Goal: Information Seeking & Learning: Learn about a topic

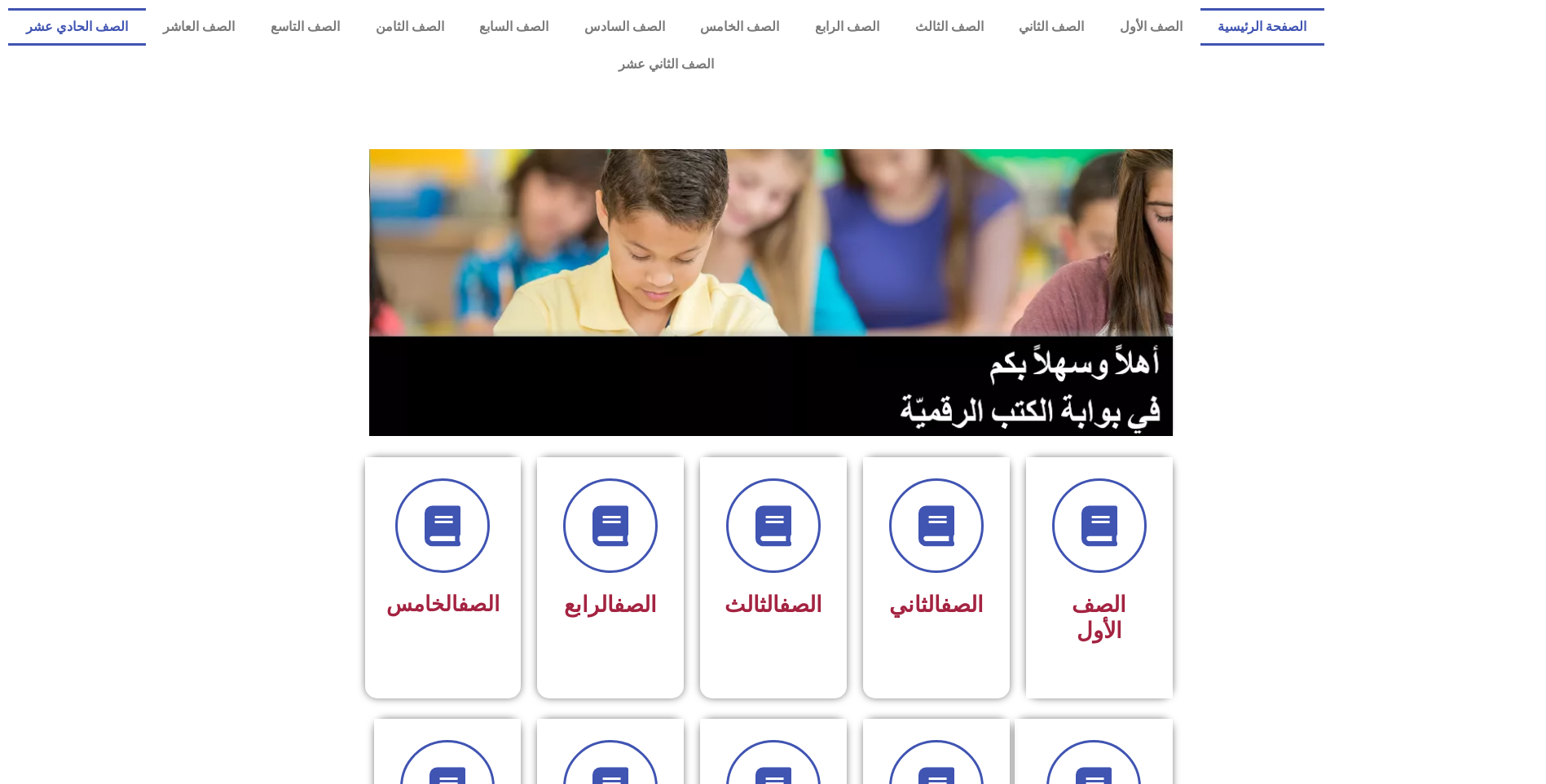
click at [146, 30] on link "الصف الحادي عشر" at bounding box center [77, 27] width 138 height 37
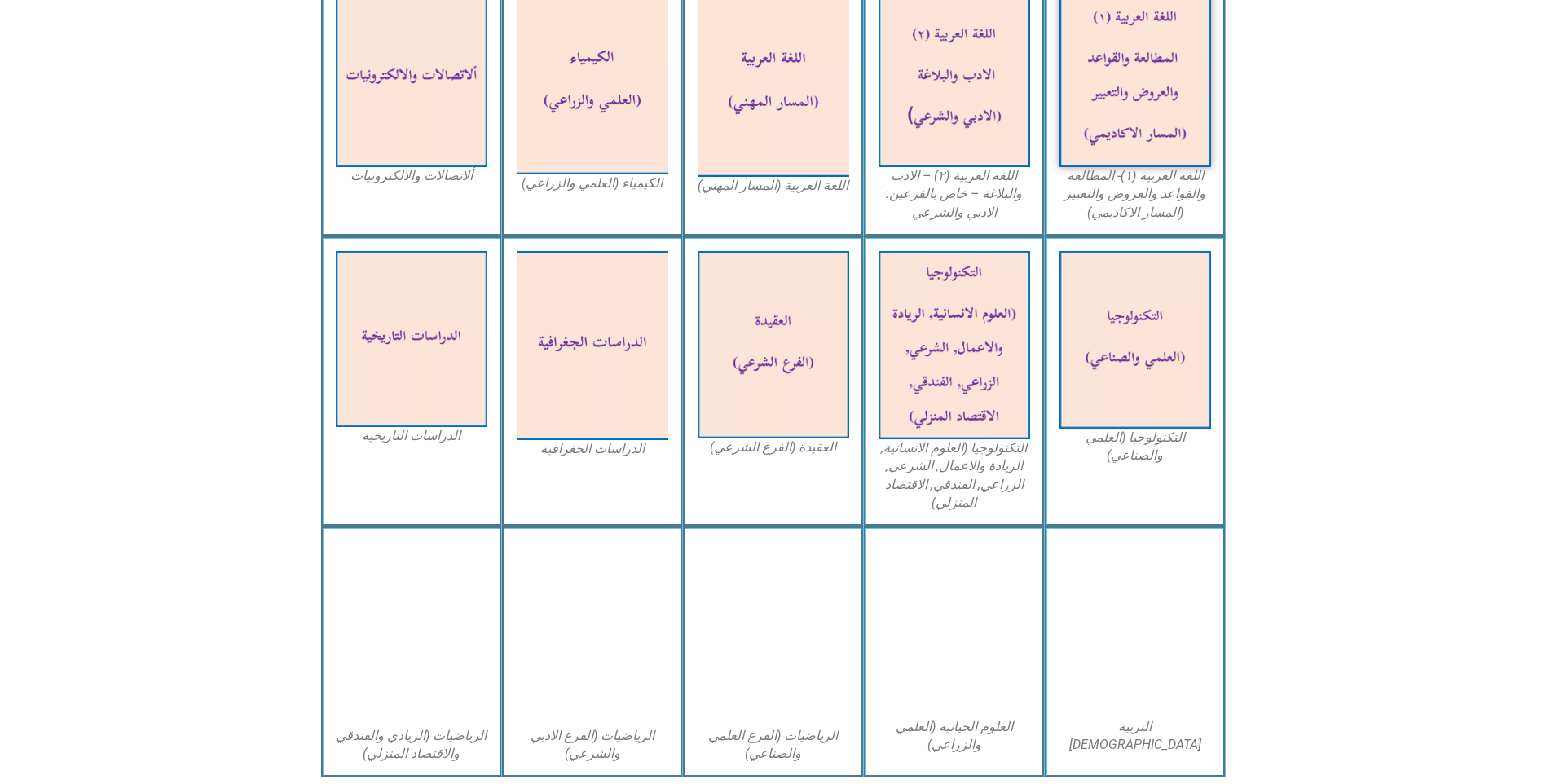
scroll to position [407, 0]
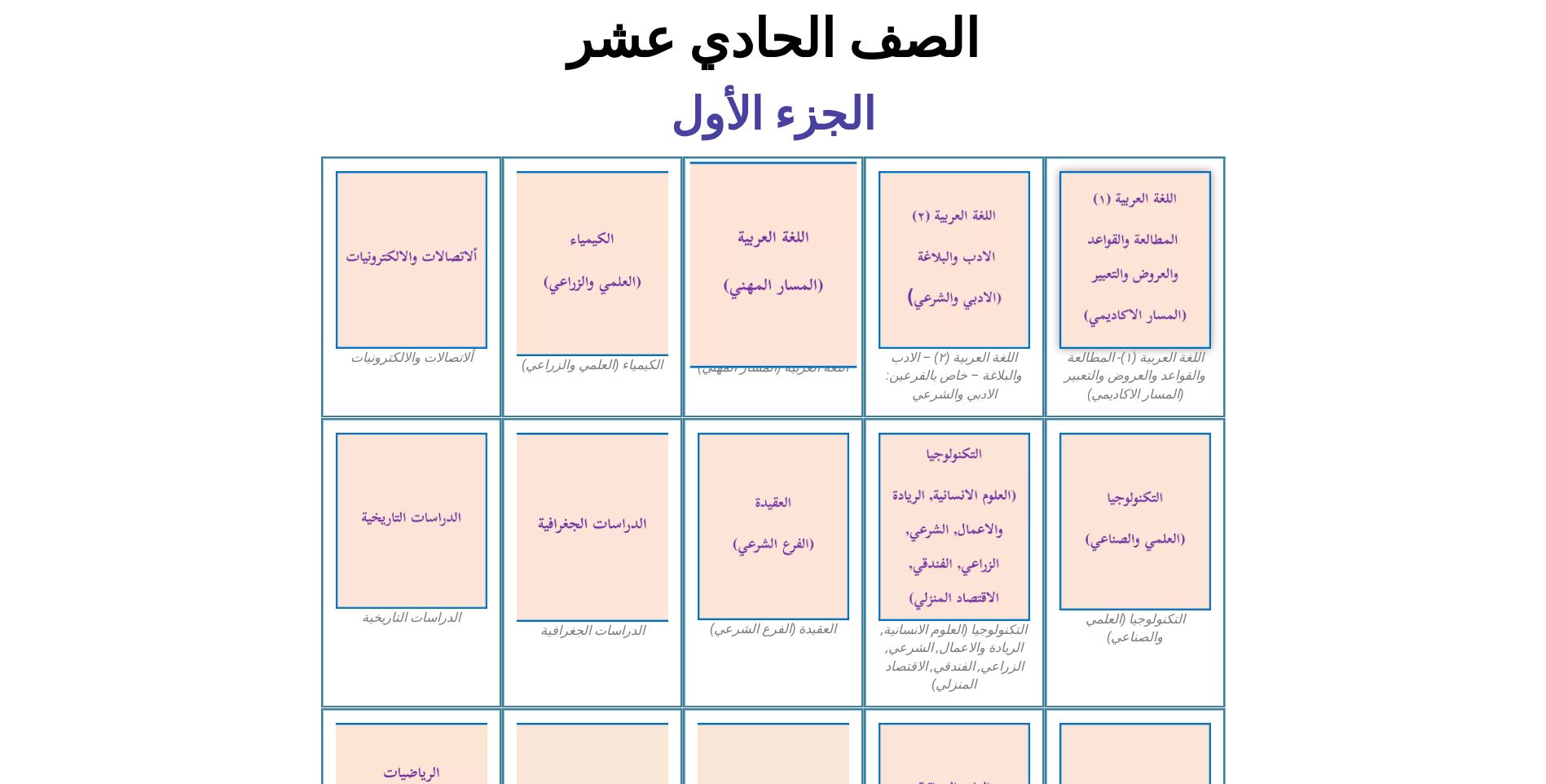
click at [792, 264] on img at bounding box center [773, 265] width 167 height 207
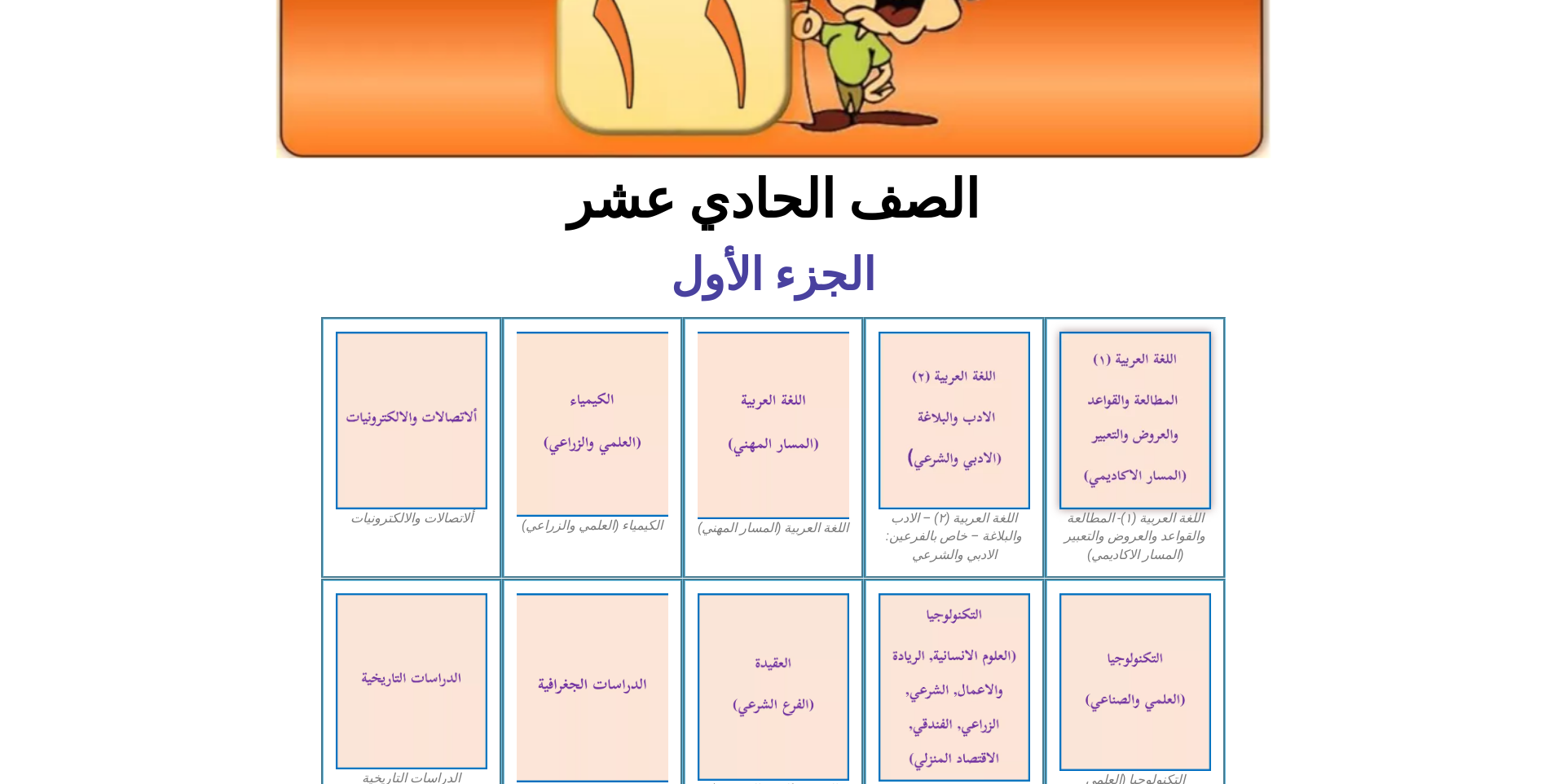
scroll to position [82, 0]
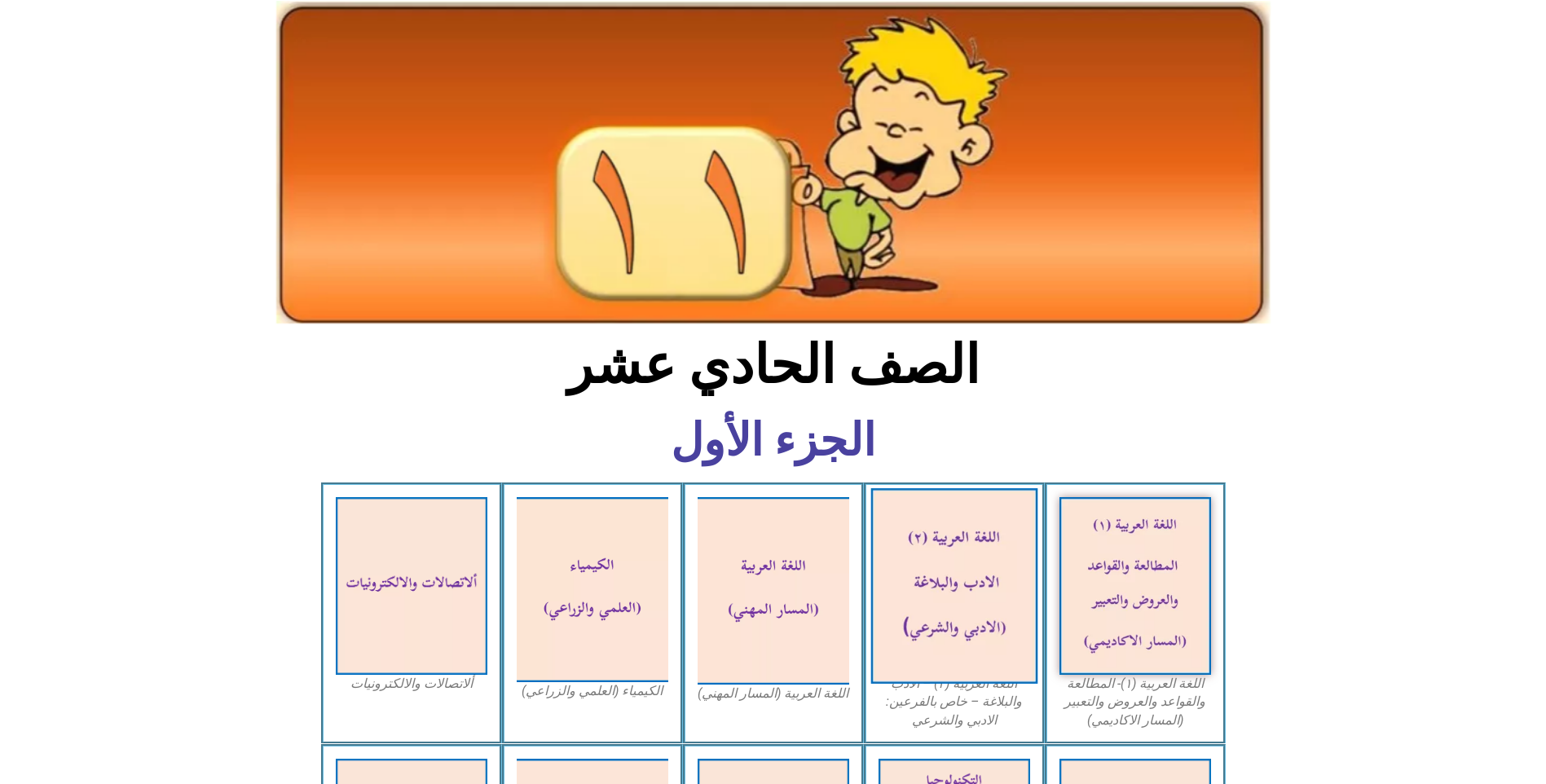
click at [957, 508] on img at bounding box center [955, 585] width 167 height 196
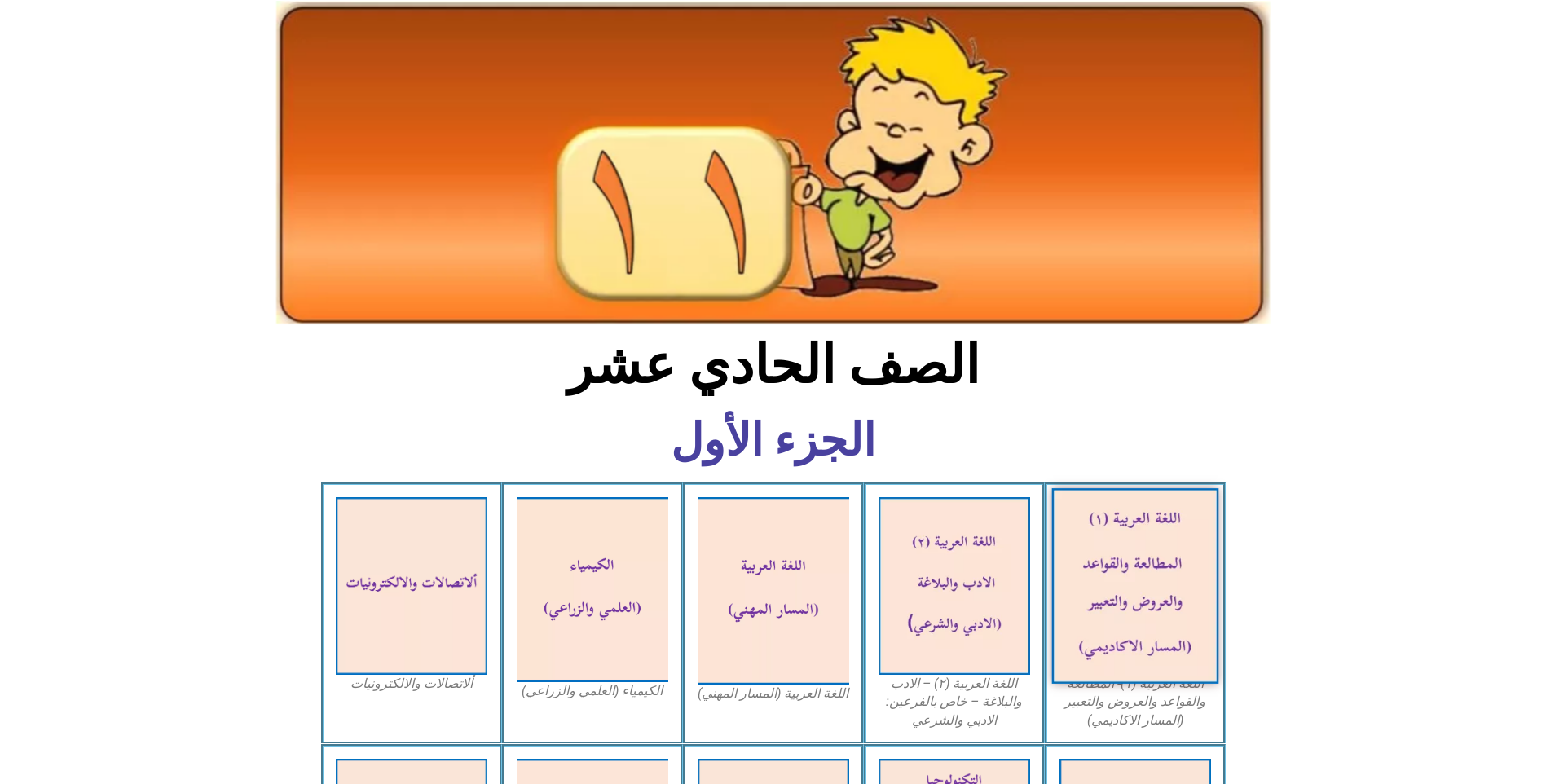
click at [1157, 576] on img at bounding box center [1136, 585] width 167 height 196
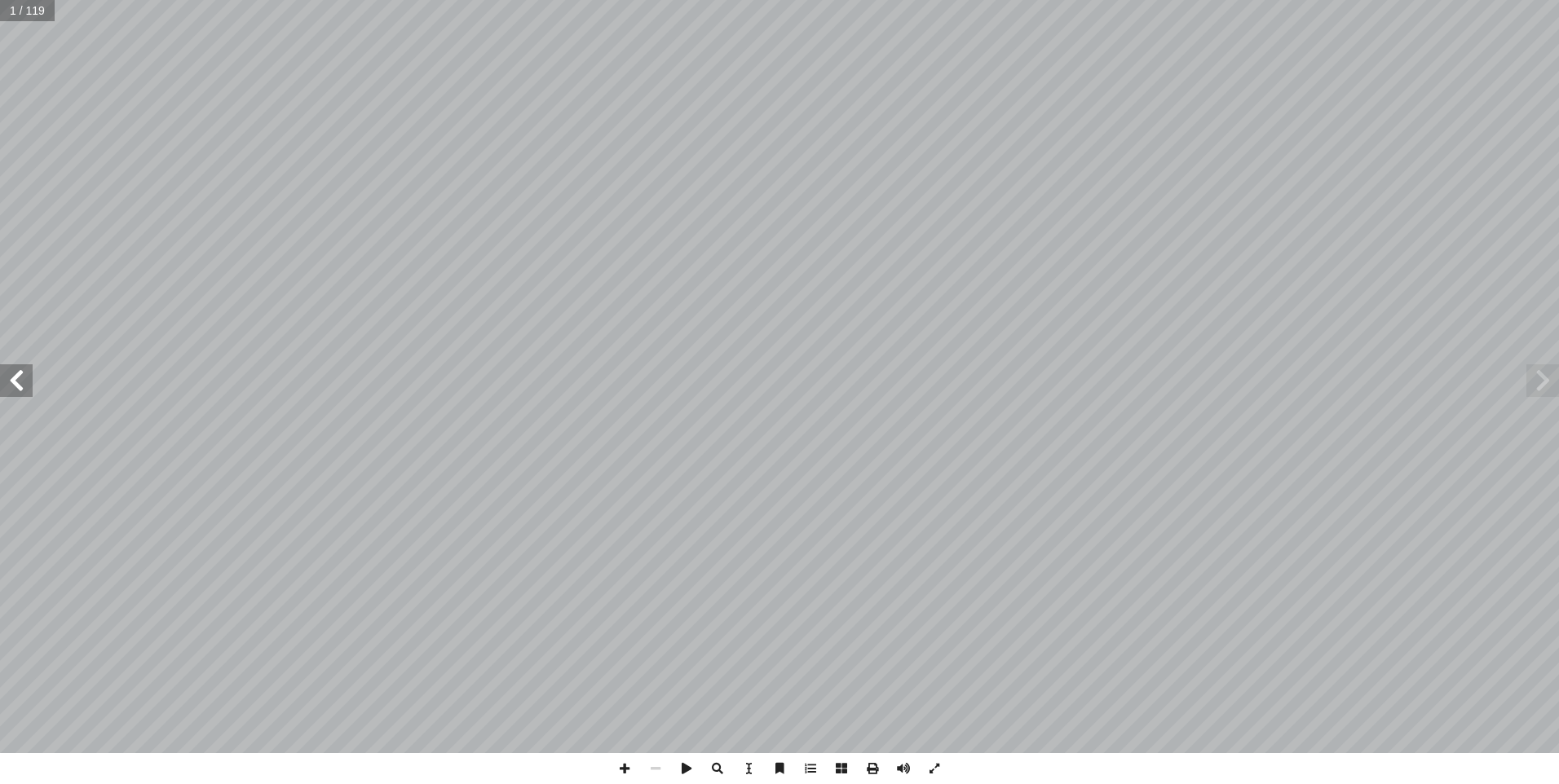
click at [27, 391] on span at bounding box center [16, 380] width 32 height 32
click at [27, 390] on span at bounding box center [16, 380] width 32 height 32
click at [23, 379] on span at bounding box center [16, 380] width 32 height 32
click at [25, 377] on span at bounding box center [16, 380] width 32 height 32
click at [27, 376] on span at bounding box center [16, 380] width 32 height 32
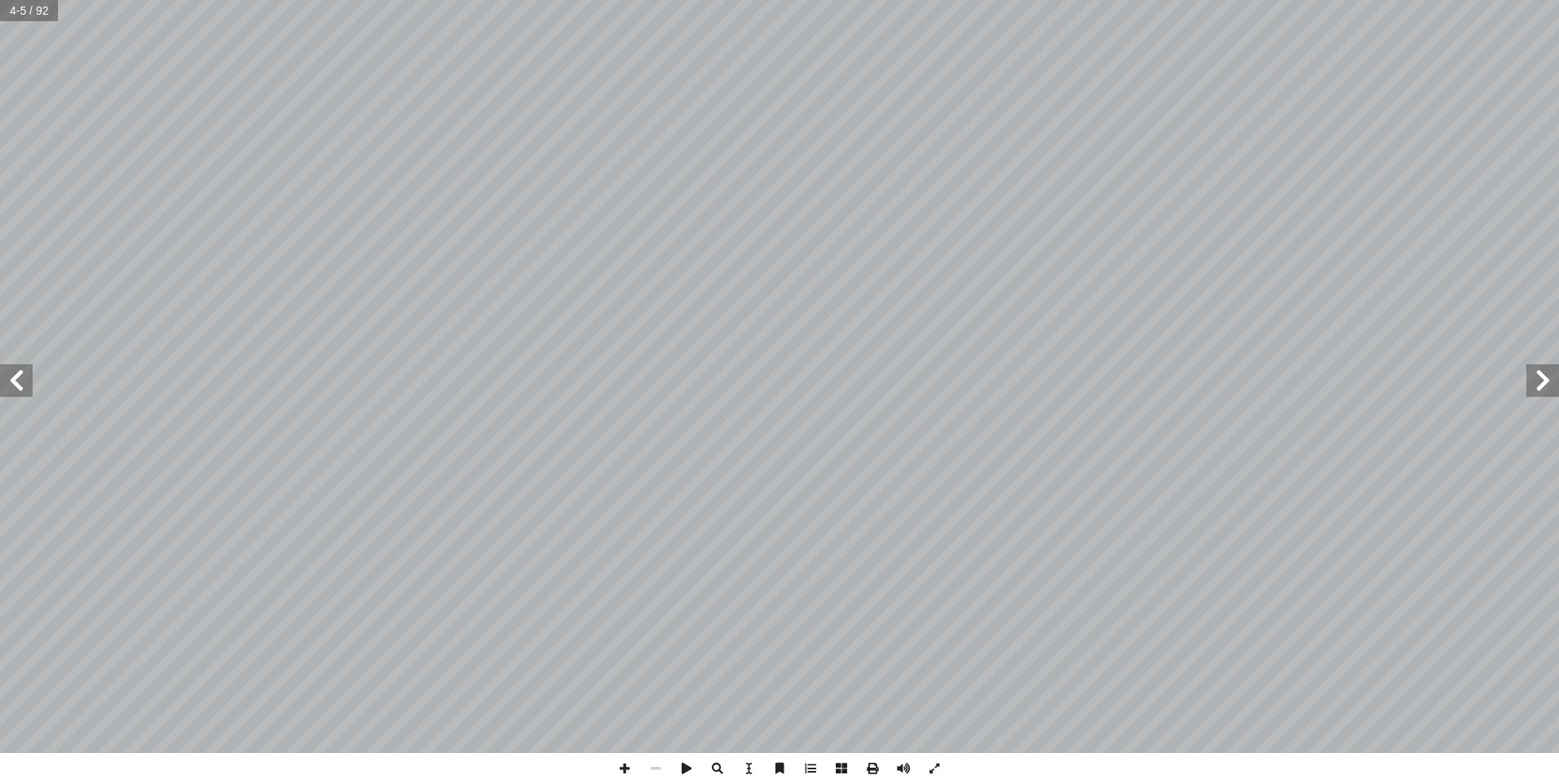
click at [27, 376] on span at bounding box center [16, 380] width 32 height 32
click at [629, 765] on span at bounding box center [624, 767] width 31 height 30
